Goal: Transaction & Acquisition: Purchase product/service

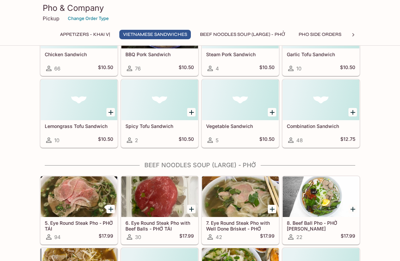
scroll to position [251, 0]
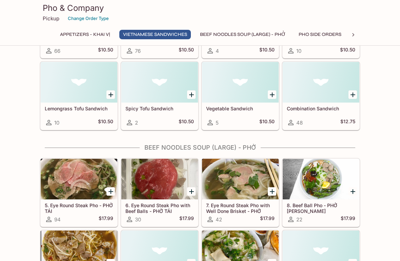
click at [276, 38] on button "BEEF NOODLES SOUP (LARGE) - PHỞ" at bounding box center [242, 34] width 93 height 9
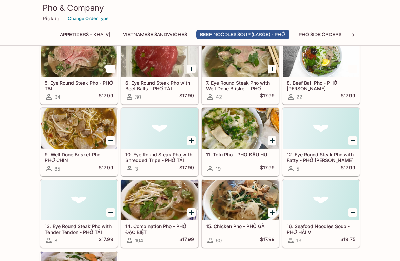
scroll to position [369, 0]
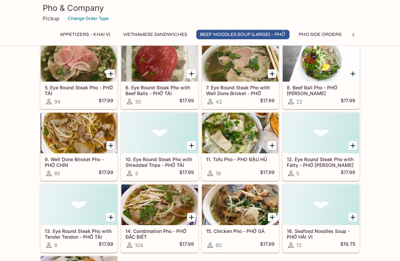
click at [325, 88] on h5 "8. Beef Ball Pho - PHỞ [PERSON_NAME]" at bounding box center [321, 90] width 68 height 11
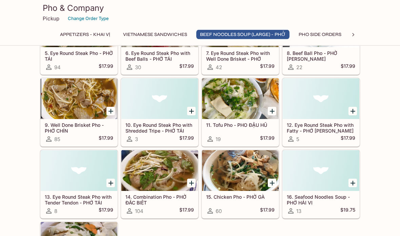
scroll to position [406, 0]
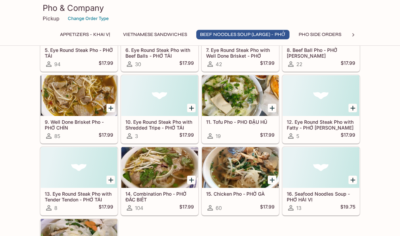
click at [139, 191] on h5 "14. Combination Pho - PHỞ ĐẶC BIỆT" at bounding box center [159, 196] width 68 height 11
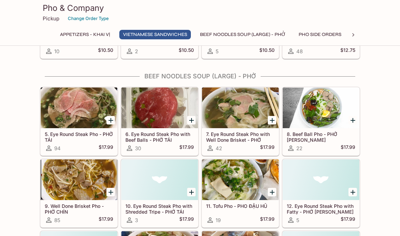
scroll to position [321, 0]
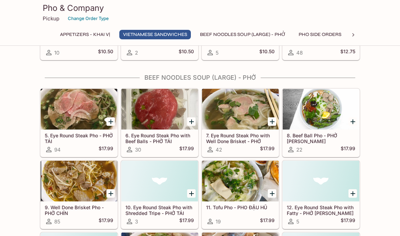
click at [144, 140] on h5 "6. Eye Round Steak Pho with Beef Balls - PHỞ TÁI [PERSON_NAME]" at bounding box center [159, 138] width 68 height 11
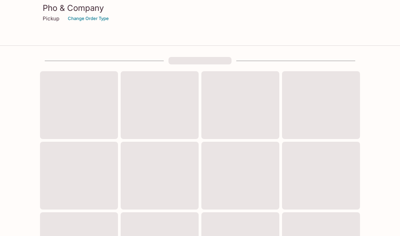
scroll to position [256, 0]
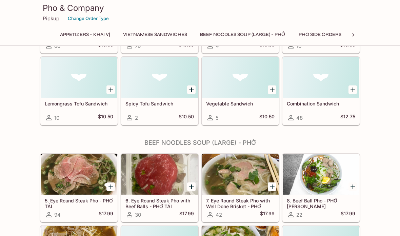
click at [52, 19] on p "Pickup" at bounding box center [51, 18] width 17 height 6
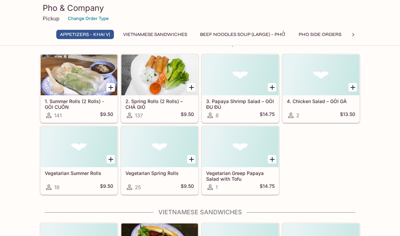
scroll to position [0, 0]
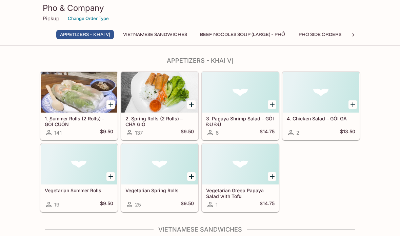
click at [49, 17] on p "Pickup" at bounding box center [51, 18] width 17 height 6
click at [82, 19] on button "Change Order Type" at bounding box center [88, 18] width 47 height 11
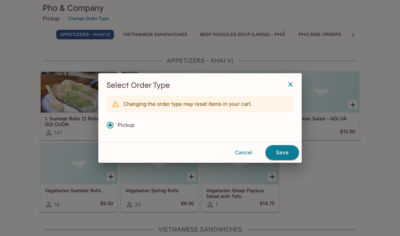
click at [283, 151] on button "Save" at bounding box center [282, 152] width 34 height 15
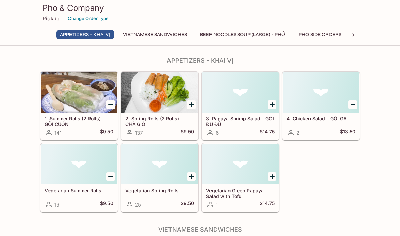
click at [108, 105] on icon "Add 1. Summer Rolls (2 Rolls) - GỎI CUỐN" at bounding box center [111, 105] width 8 height 8
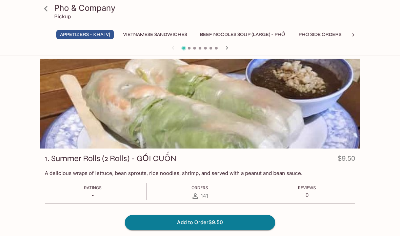
click at [251, 225] on button "Add to Order $9.50" at bounding box center [200, 222] width 151 height 15
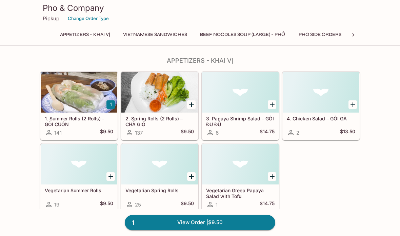
click at [270, 34] on button "BEEF NOODLES SOUP (LARGE) - PHỞ" at bounding box center [242, 34] width 93 height 9
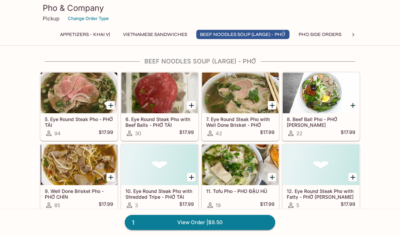
scroll to position [337, 0]
click at [311, 121] on h5 "8. Beef Ball Pho - PHỞ [PERSON_NAME]" at bounding box center [321, 121] width 68 height 11
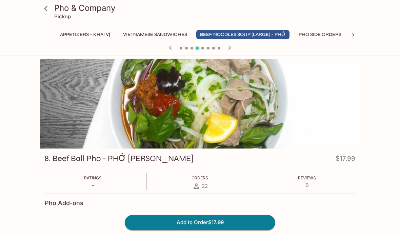
click at [206, 223] on button "Add to Order $17.99" at bounding box center [200, 222] width 151 height 15
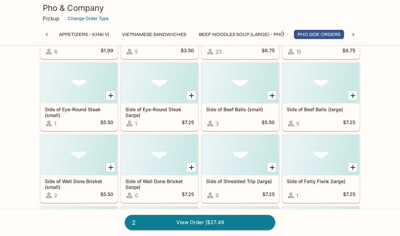
scroll to position [731, 0]
click at [354, 33] on icon at bounding box center [353, 35] width 7 height 7
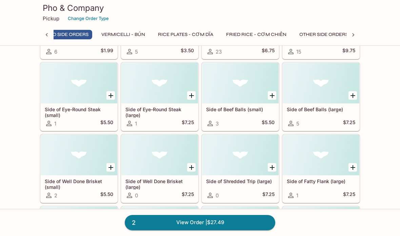
scroll to position [0, 274]
click at [353, 37] on icon at bounding box center [353, 35] width 7 height 7
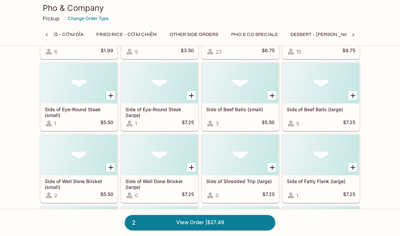
scroll to position [0, 465]
click at [195, 38] on button "PHO & Co Specials" at bounding box center [172, 34] width 54 height 9
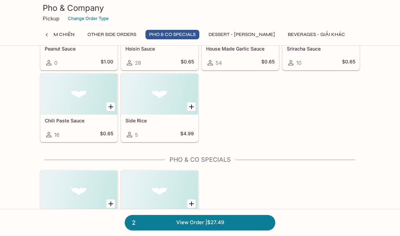
scroll to position [2212, 0]
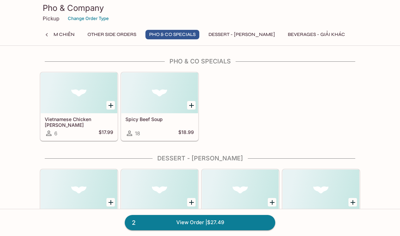
click at [175, 100] on div at bounding box center [159, 93] width 77 height 41
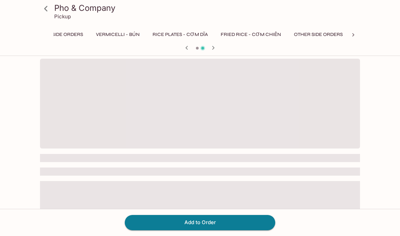
scroll to position [0, 322]
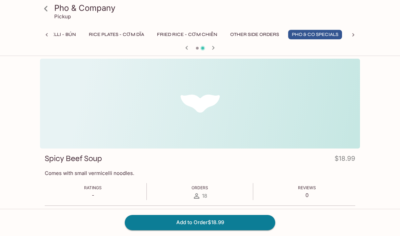
click at [331, 36] on button "PHO & Co Specials" at bounding box center [315, 34] width 54 height 9
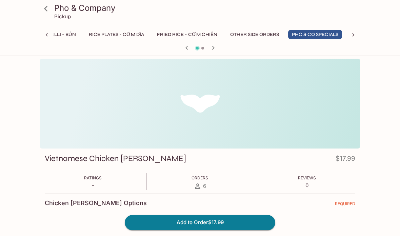
click at [267, 35] on button "OTHER SIDE ORDERS" at bounding box center [254, 34] width 56 height 9
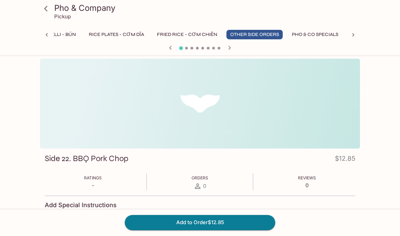
click at [347, 31] on div at bounding box center [353, 35] width 14 height 10
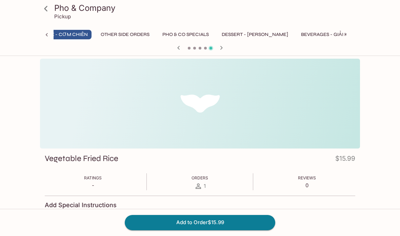
scroll to position [0, 426]
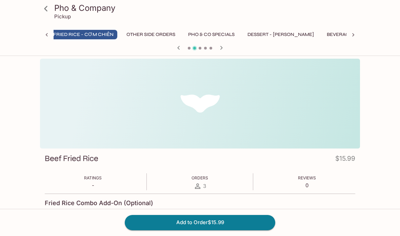
click at [102, 37] on button "FRIED RICE - CƠM CHIÊN" at bounding box center [83, 34] width 68 height 9
click at [51, 32] on div at bounding box center [47, 35] width 14 height 10
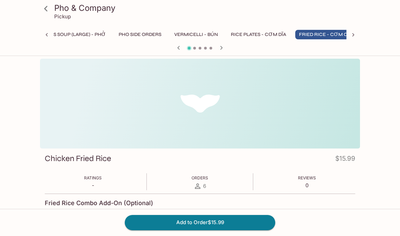
scroll to position [0, 153]
click at [46, 36] on icon at bounding box center [46, 35] width 7 height 7
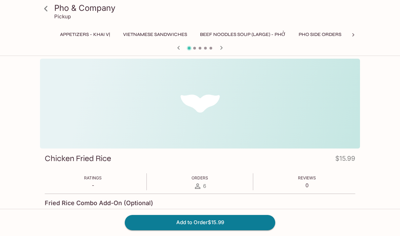
click at [244, 38] on button "BEEF NOODLES SOUP (LARGE) - PHỞ" at bounding box center [242, 34] width 93 height 9
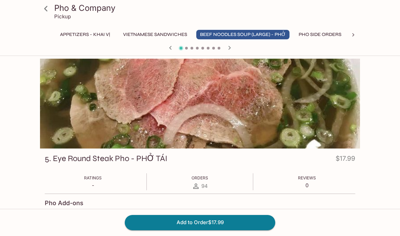
click at [65, 10] on h3 "Pho & Company" at bounding box center [205, 8] width 303 height 11
click at [52, 12] on icon at bounding box center [46, 9] width 12 height 12
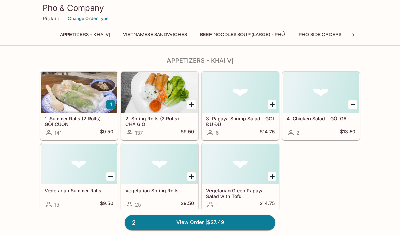
click at [329, 34] on button "PHO SIDE ORDERS" at bounding box center [320, 34] width 50 height 9
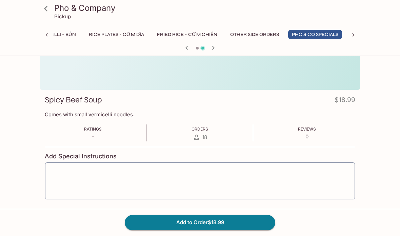
click at [61, 12] on h3 "Pho & Company" at bounding box center [205, 8] width 303 height 11
